Goal: Information Seeking & Learning: Learn about a topic

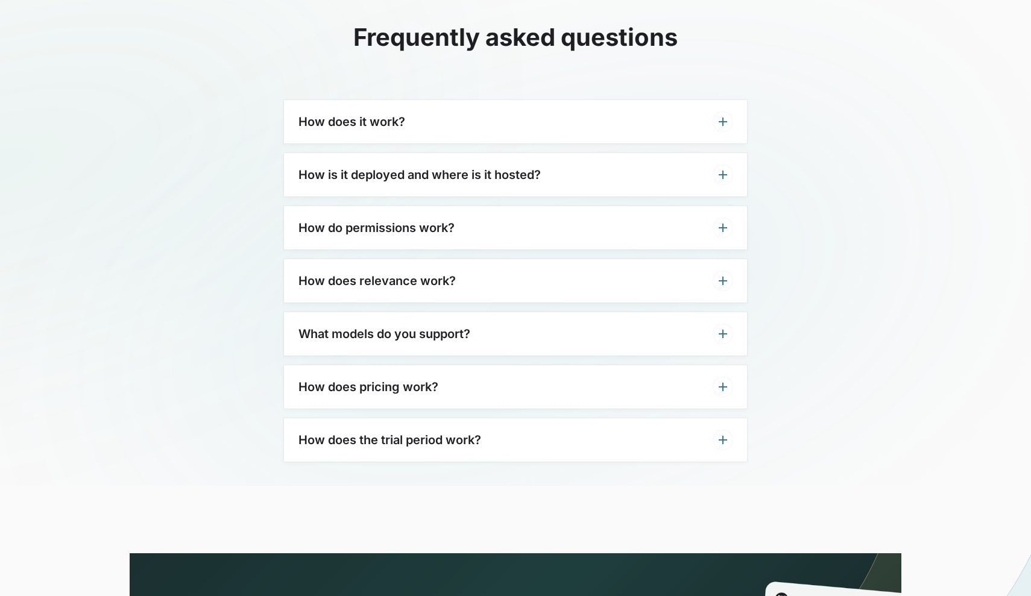
scroll to position [3719, 0]
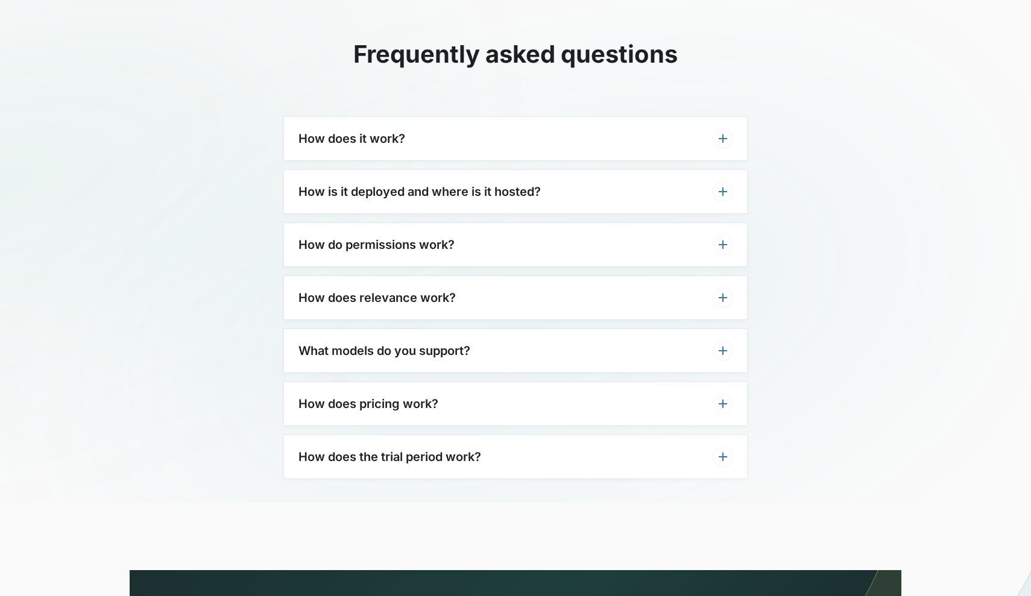
click at [495, 382] on div "How does pricing work?" at bounding box center [515, 403] width 463 height 43
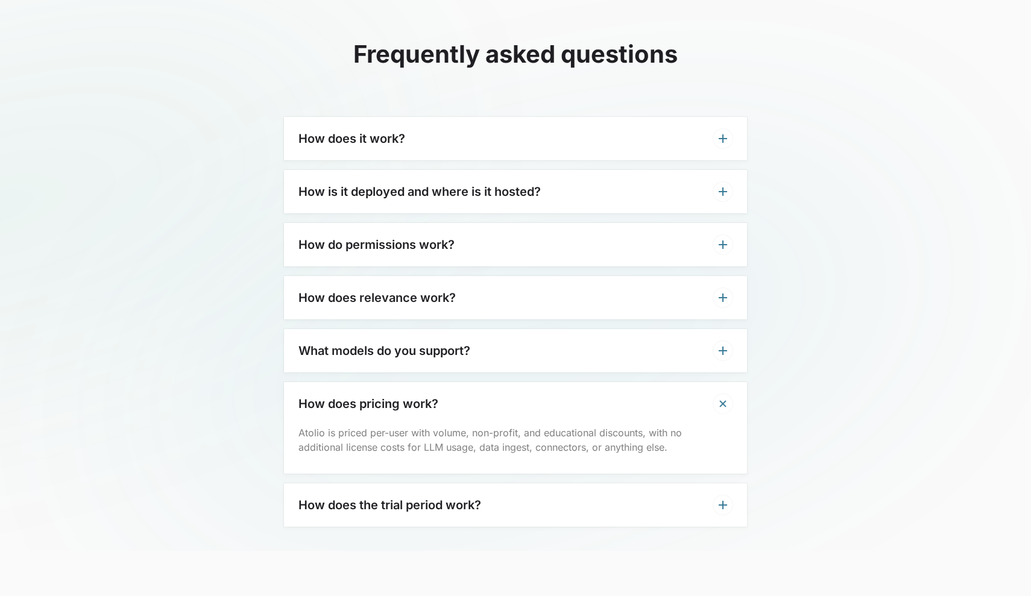
click at [495, 382] on div "How does pricing work?" at bounding box center [515, 403] width 463 height 43
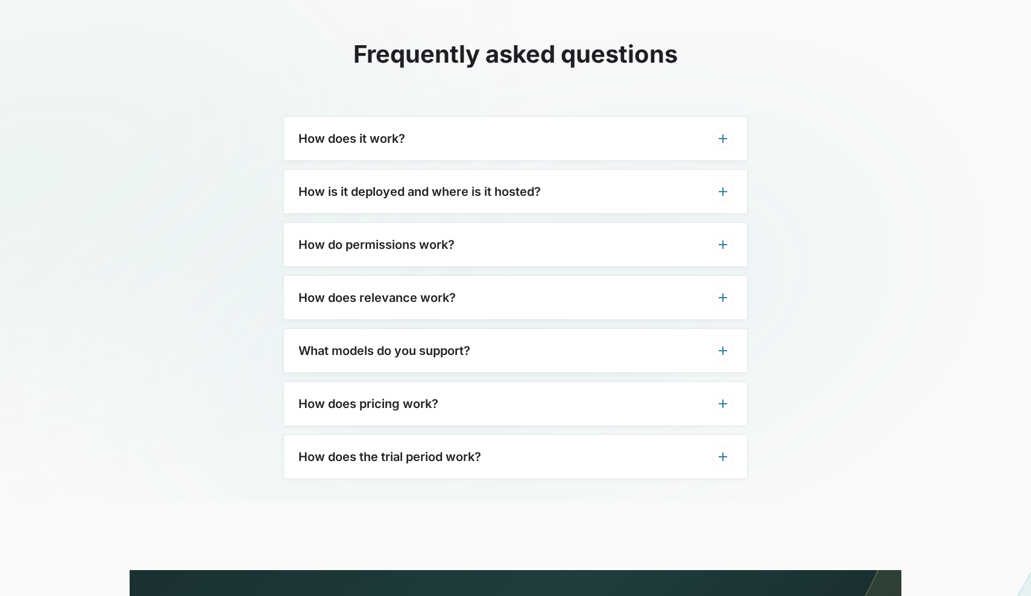
click at [494, 435] on div "How does the trial period work?" at bounding box center [515, 456] width 463 height 43
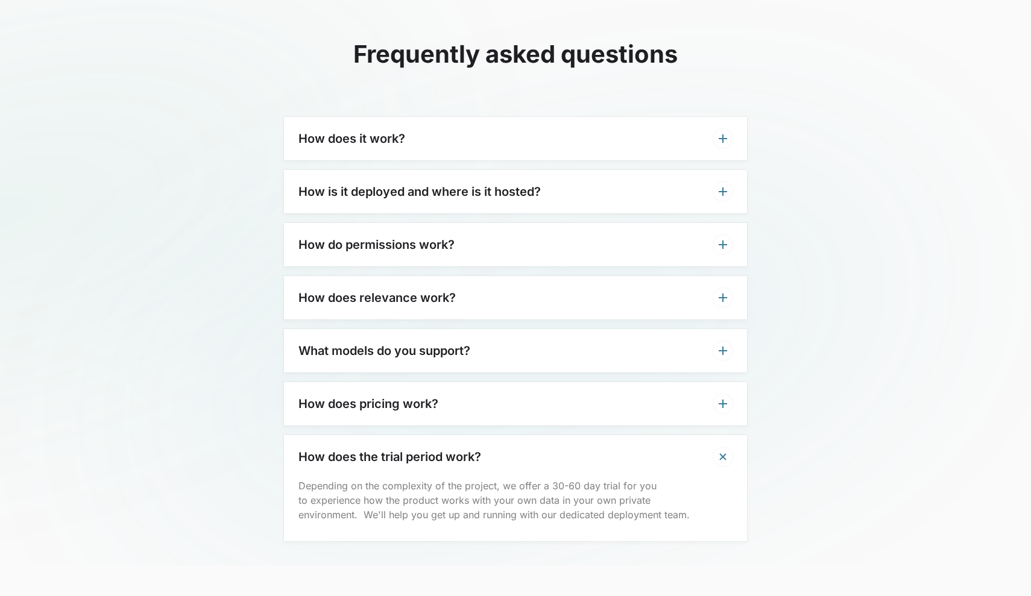
click at [516, 435] on div "How does the trial period work?" at bounding box center [515, 456] width 463 height 43
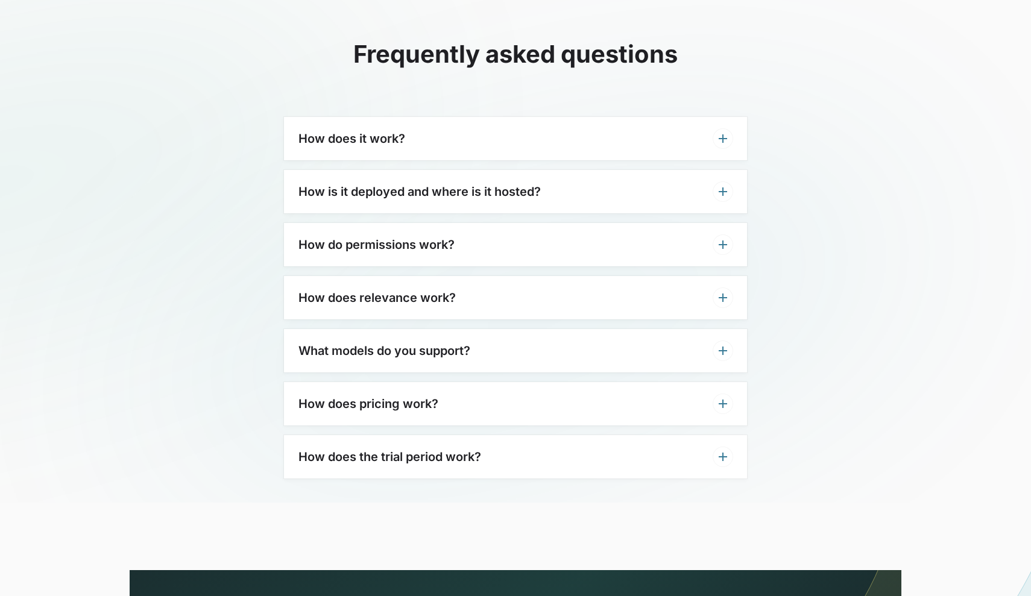
click at [514, 329] on div "What models do you support?" at bounding box center [515, 350] width 463 height 43
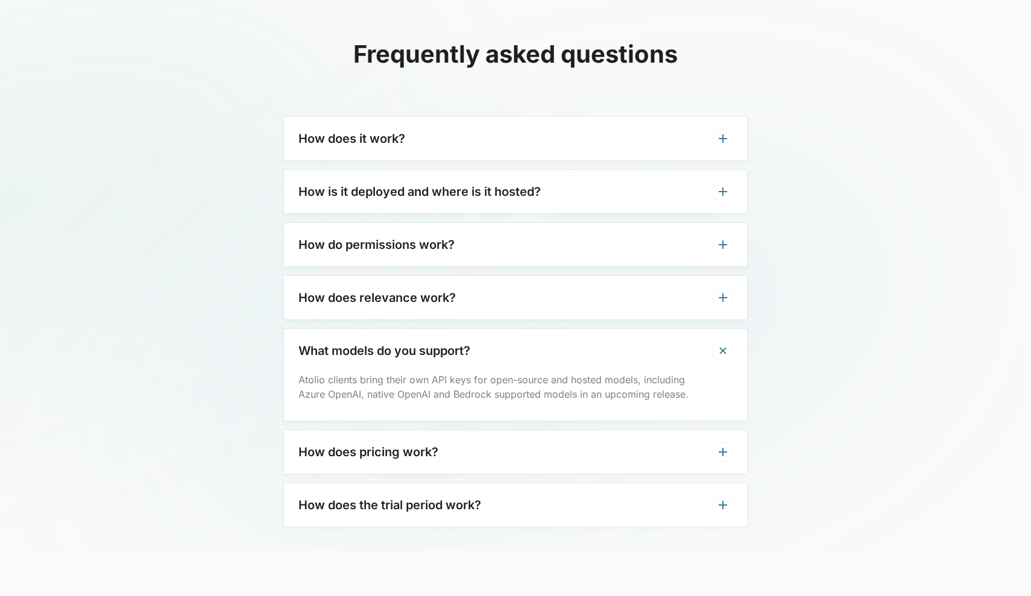
click at [497, 329] on div "What models do you support?" at bounding box center [515, 350] width 463 height 43
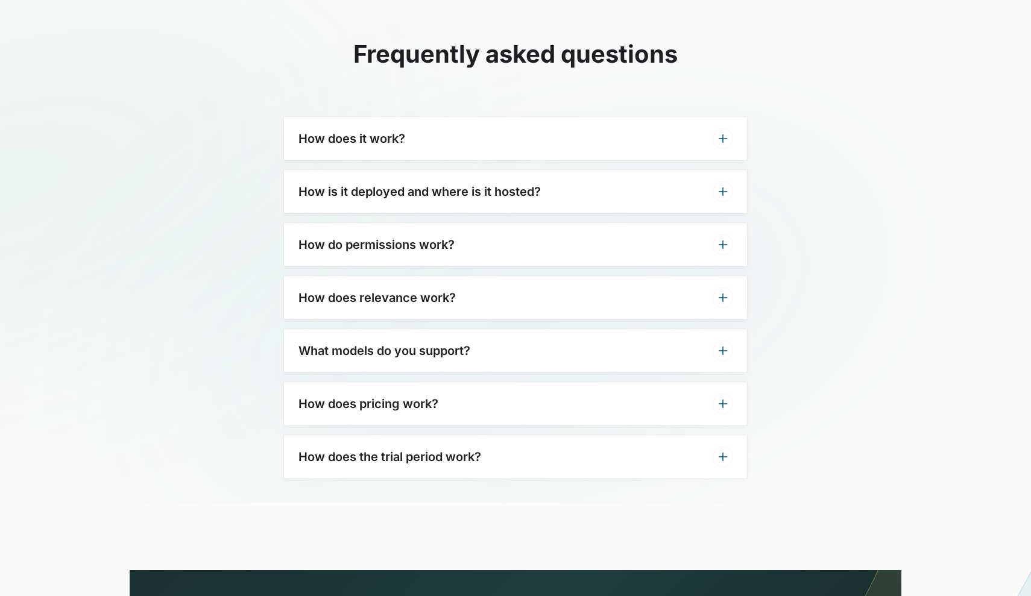
click at [494, 285] on div "How does relevance work?" at bounding box center [515, 297] width 463 height 43
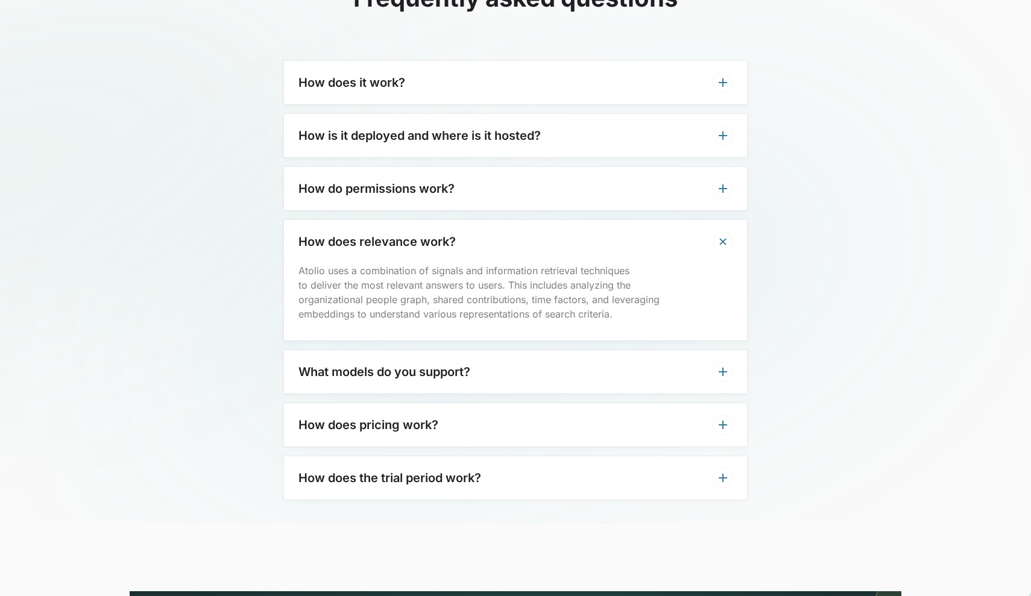
scroll to position [3757, 0]
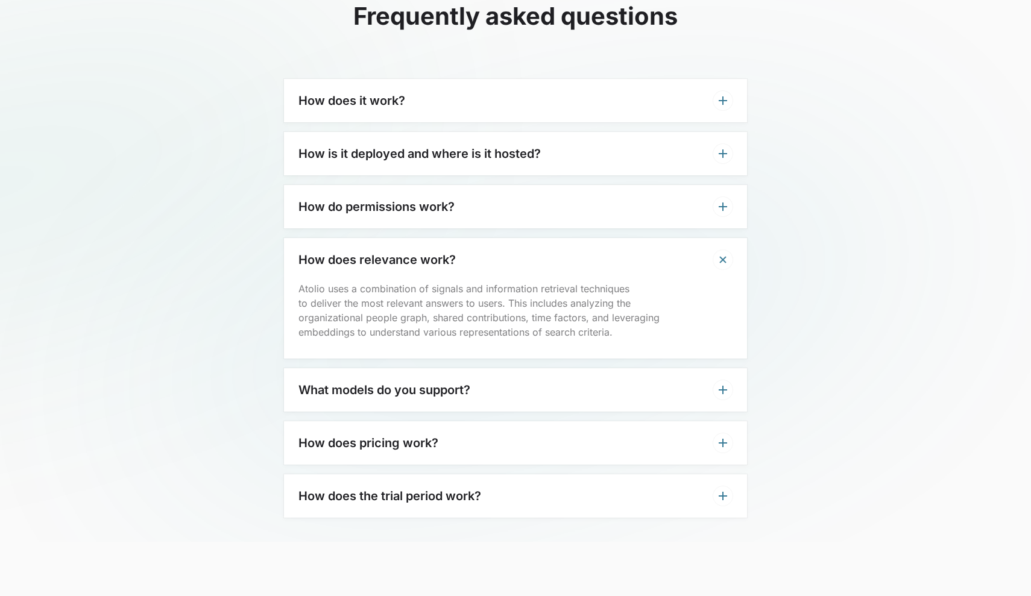
click at [720, 250] on icon at bounding box center [723, 260] width 20 height 20
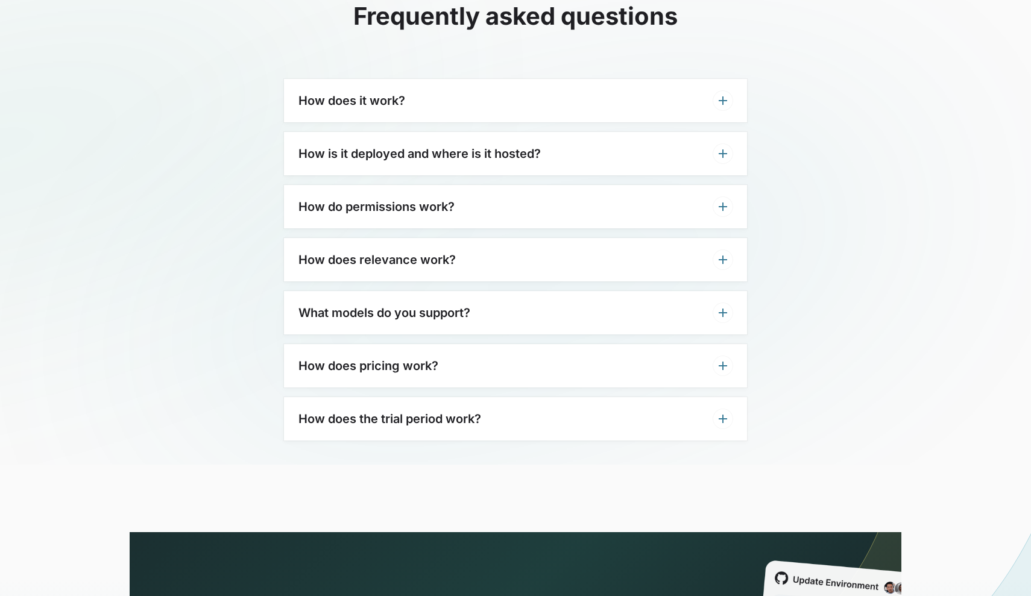
click at [721, 200] on icon at bounding box center [723, 207] width 14 height 14
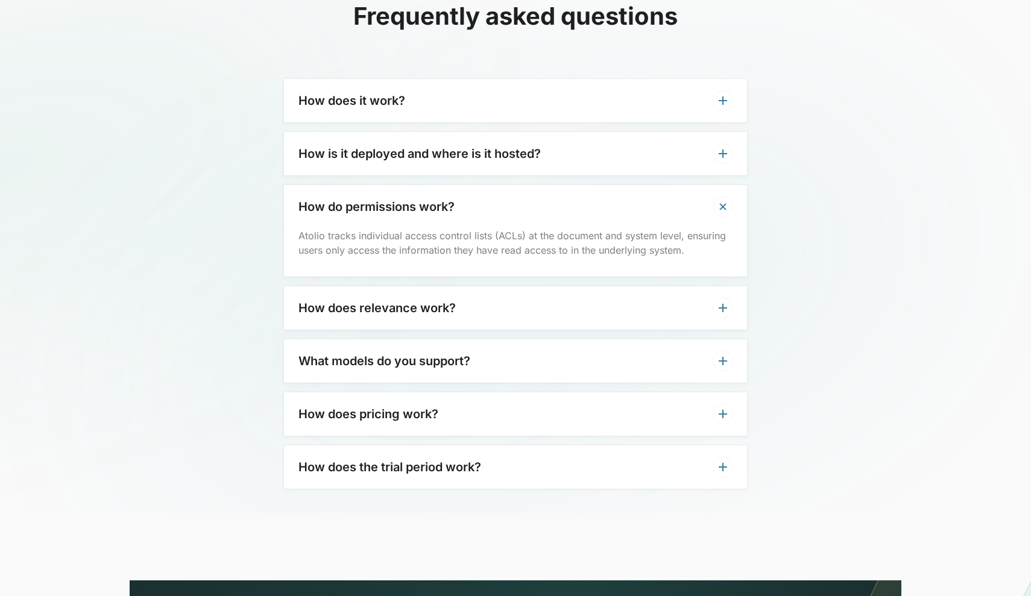
click at [720, 197] on icon at bounding box center [723, 207] width 20 height 20
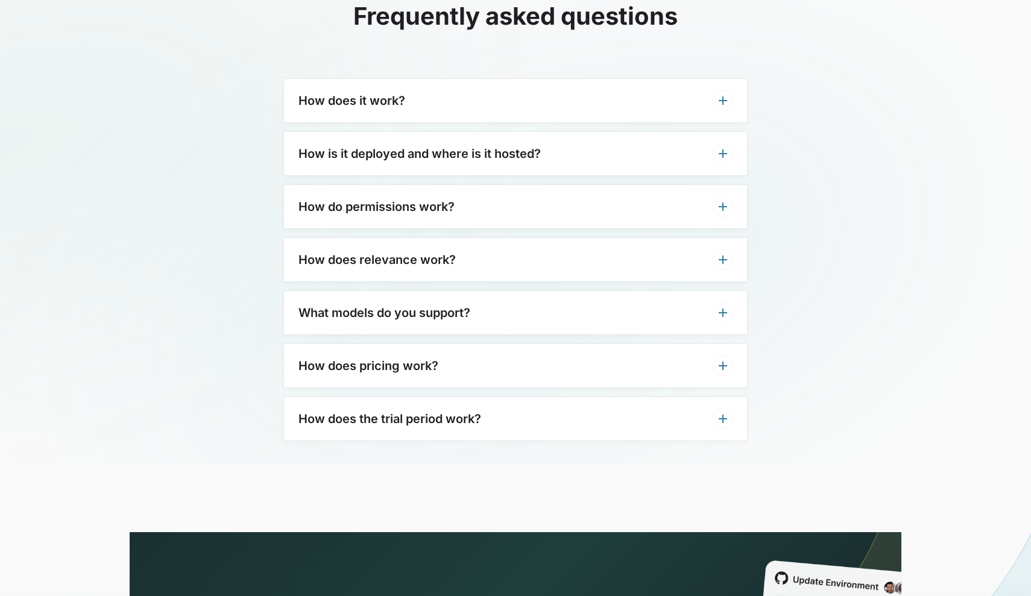
click at [712, 132] on div "How is it deployed and where is it hosted?" at bounding box center [515, 153] width 463 height 43
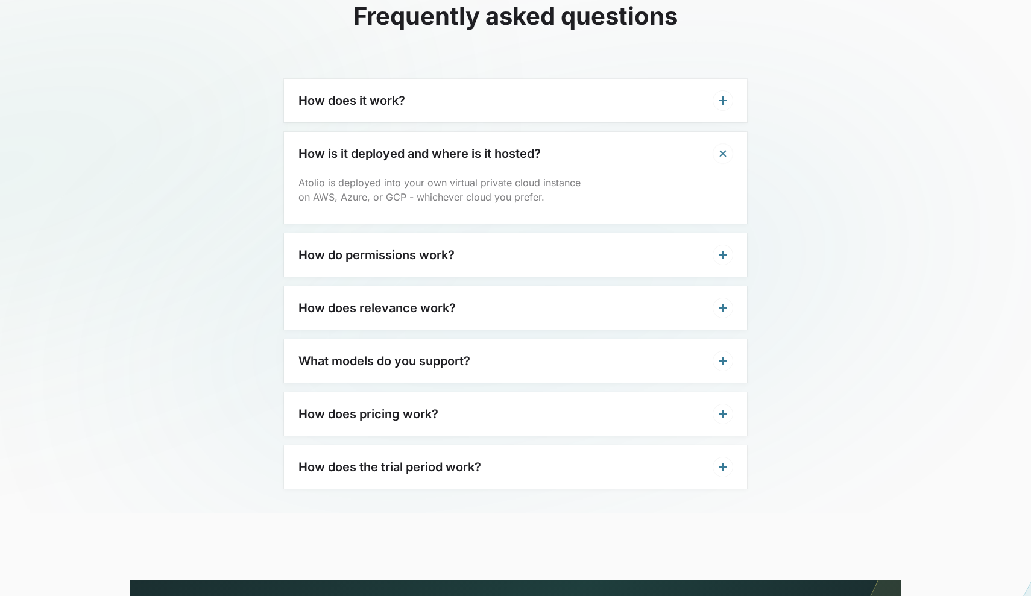
click at [725, 132] on div "How is it deployed and where is it hosted?" at bounding box center [515, 153] width 463 height 43
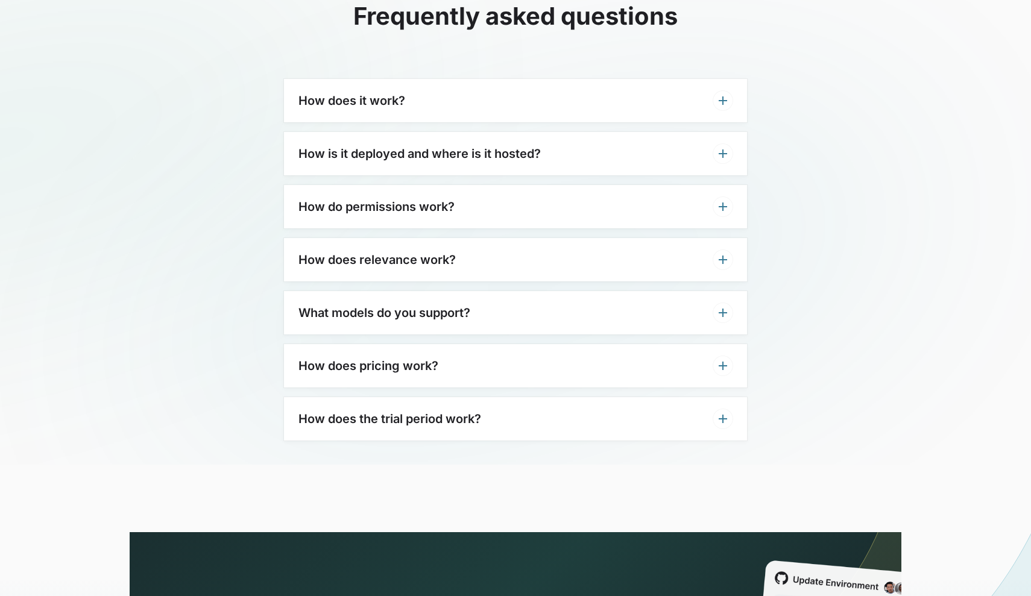
click at [727, 86] on div "How does it work?" at bounding box center [515, 100] width 463 height 43
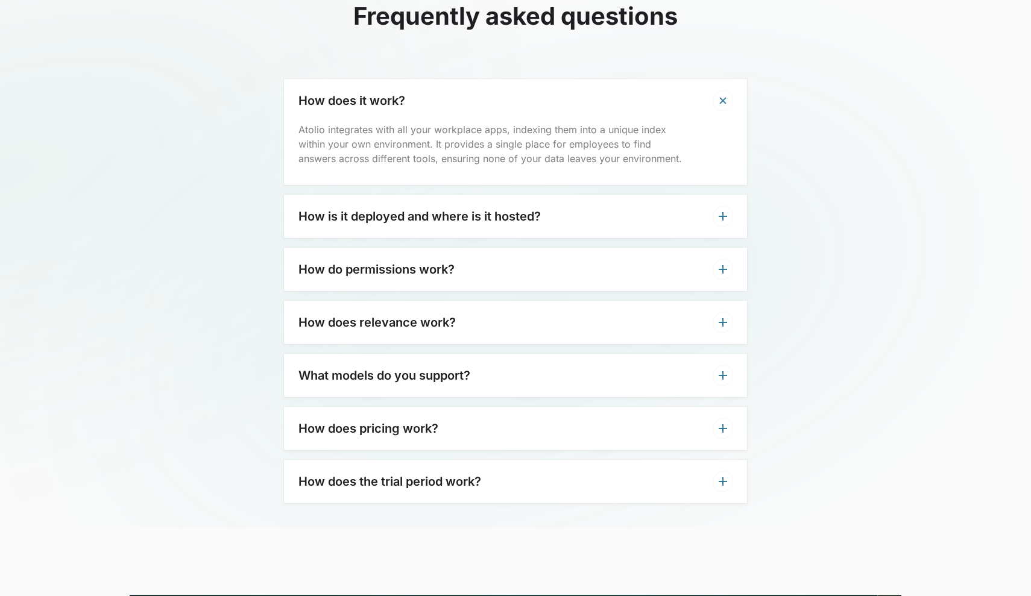
scroll to position [3729, 0]
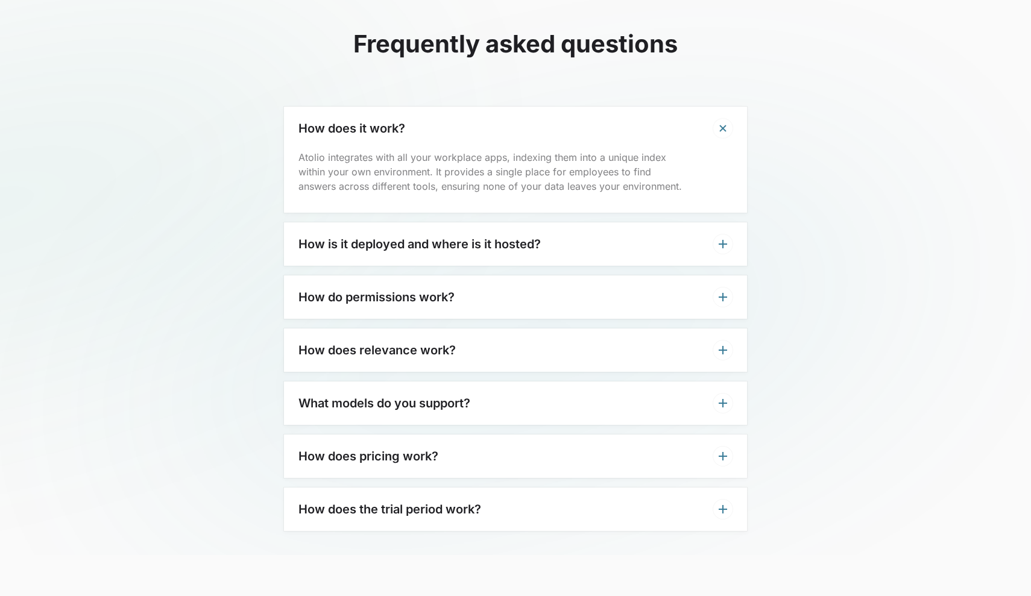
click at [722, 118] on icon at bounding box center [723, 128] width 20 height 20
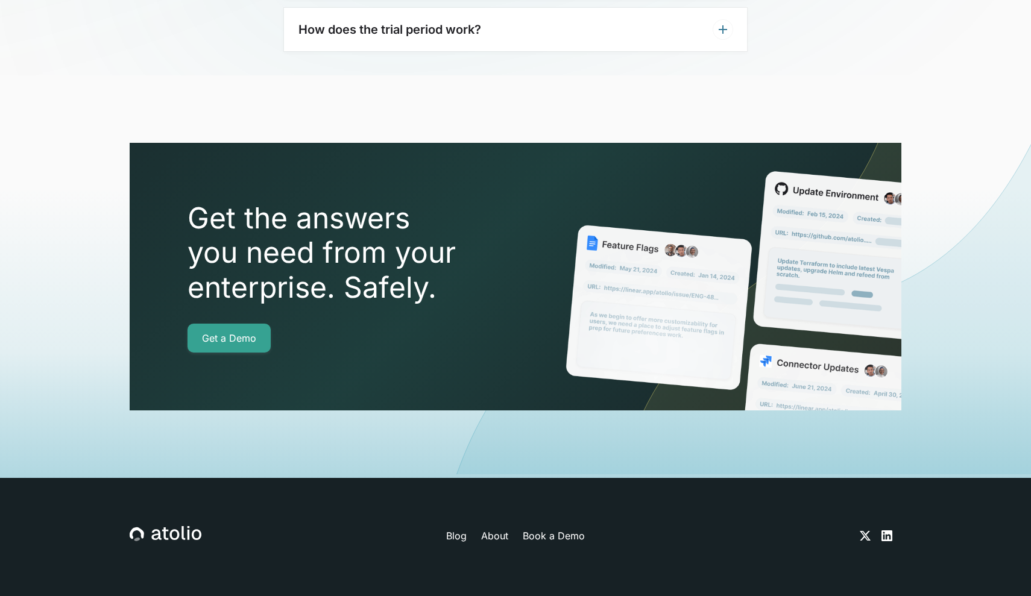
scroll to position [4152, 0]
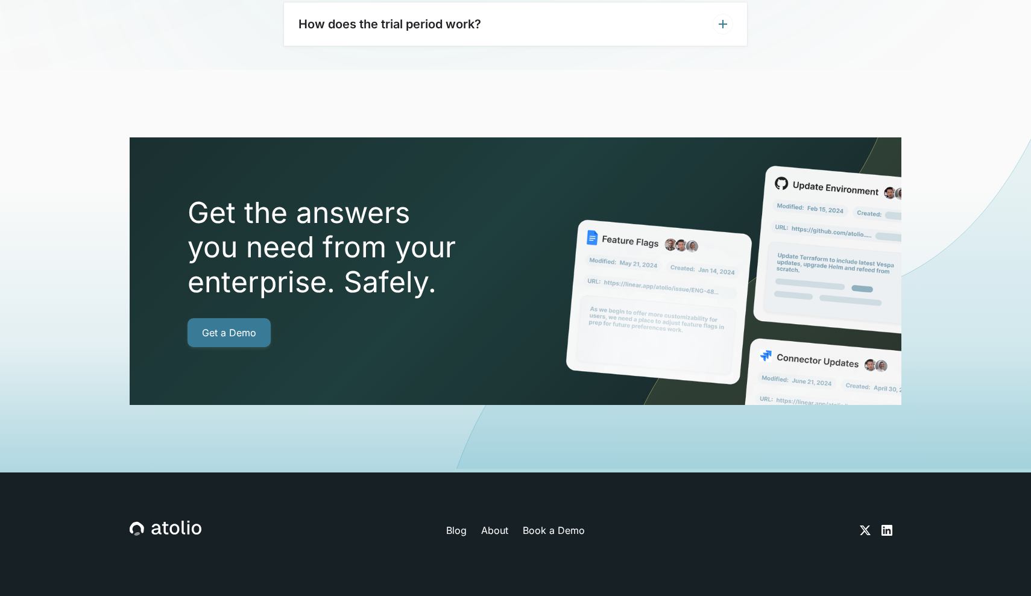
click at [236, 318] on link "Get a Demo" at bounding box center [228, 332] width 83 height 29
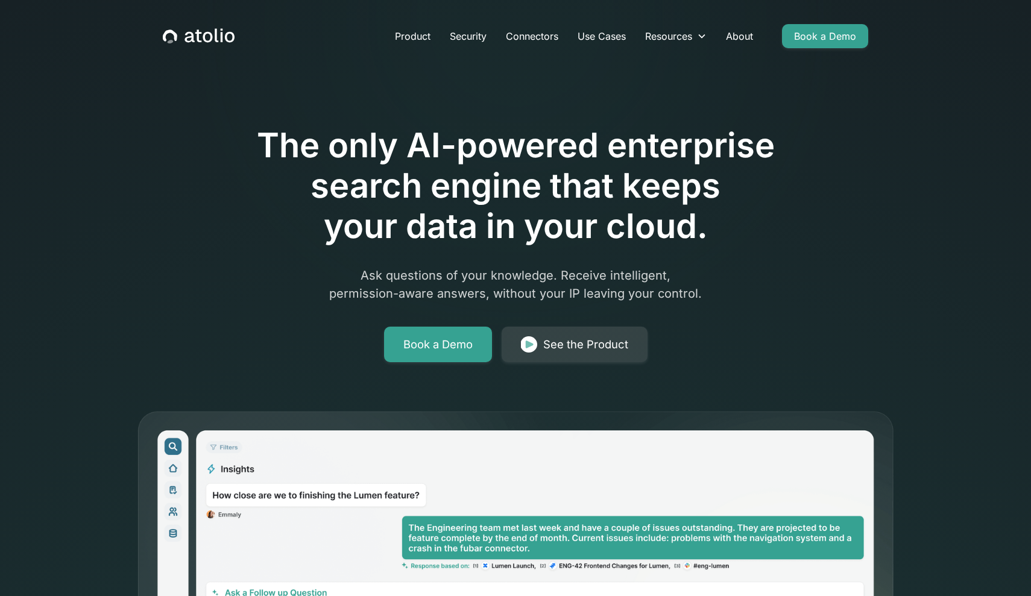
scroll to position [0, 0]
click at [539, 350] on link "See the Product" at bounding box center [575, 345] width 146 height 36
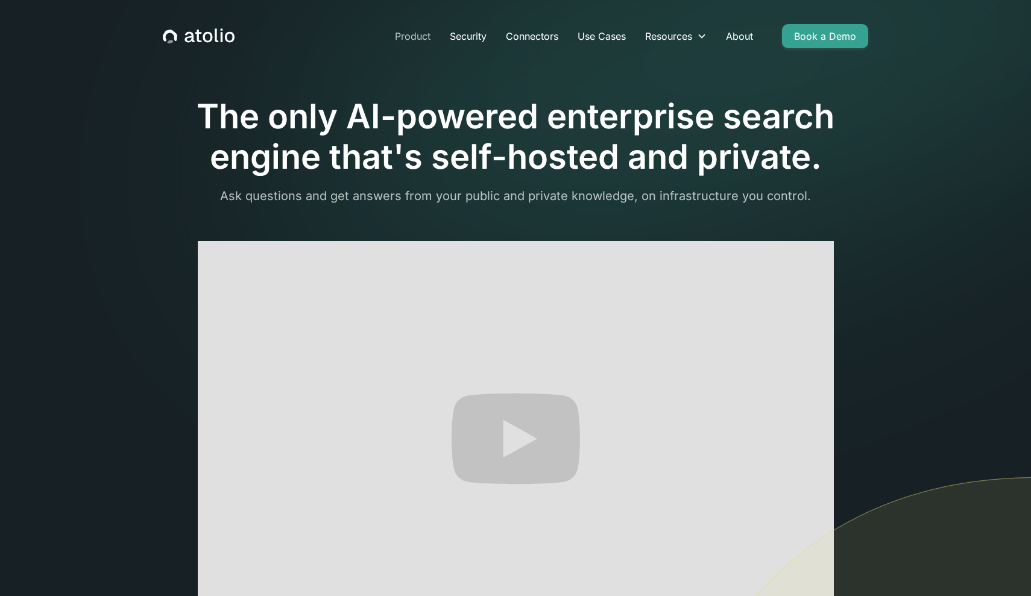
click at [417, 39] on link "Product" at bounding box center [412, 36] width 55 height 24
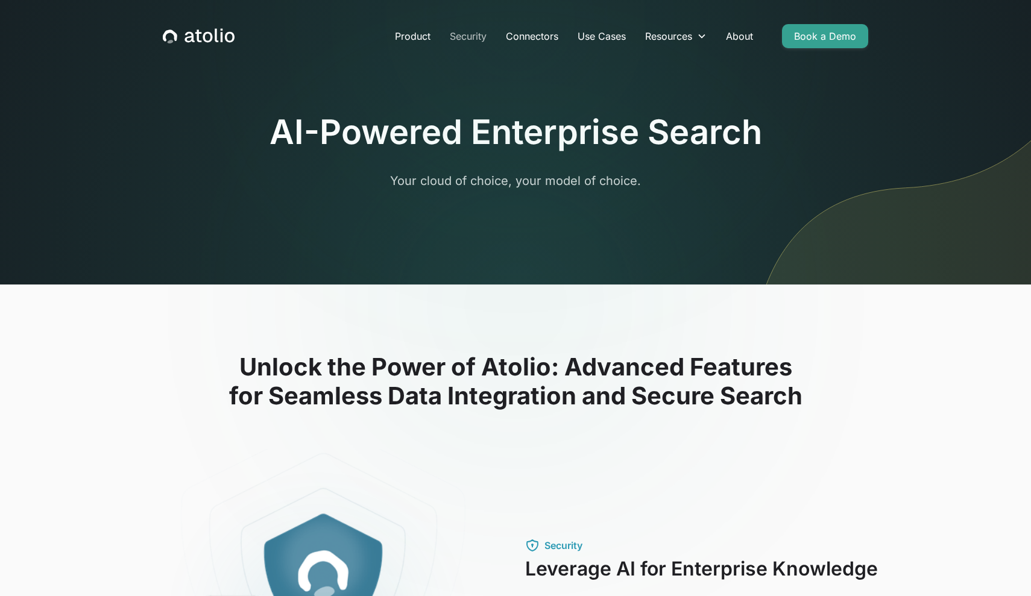
click at [472, 39] on link "Security" at bounding box center [468, 36] width 56 height 24
